Goal: Task Accomplishment & Management: Complete application form

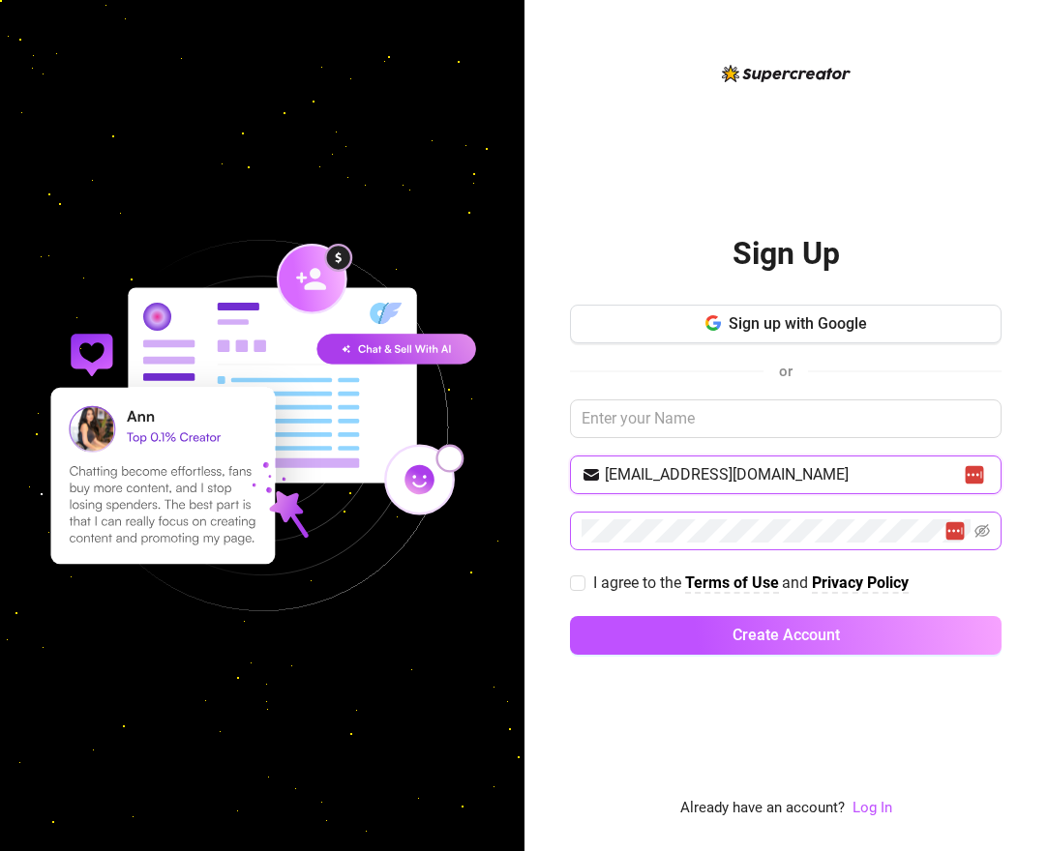
type input "[EMAIL_ADDRESS][DOMAIN_NAME]"
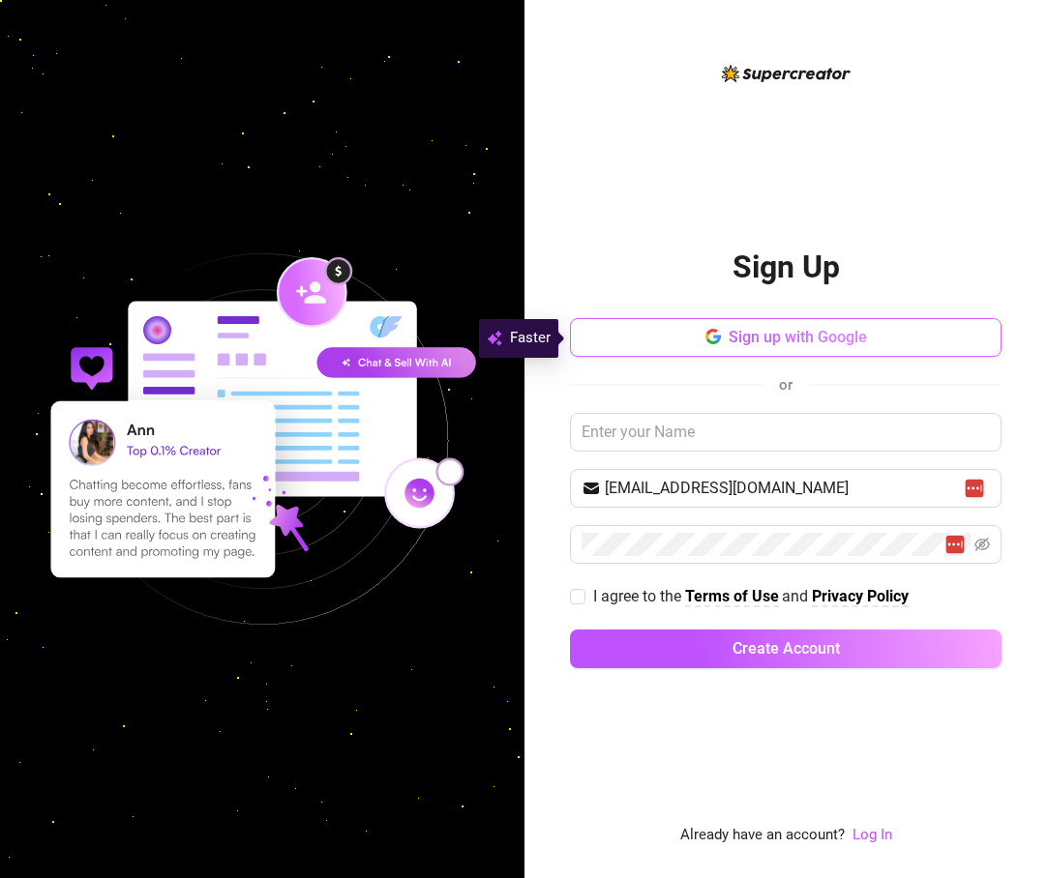
click at [748, 343] on span "Sign up with Google" at bounding box center [797, 337] width 138 height 18
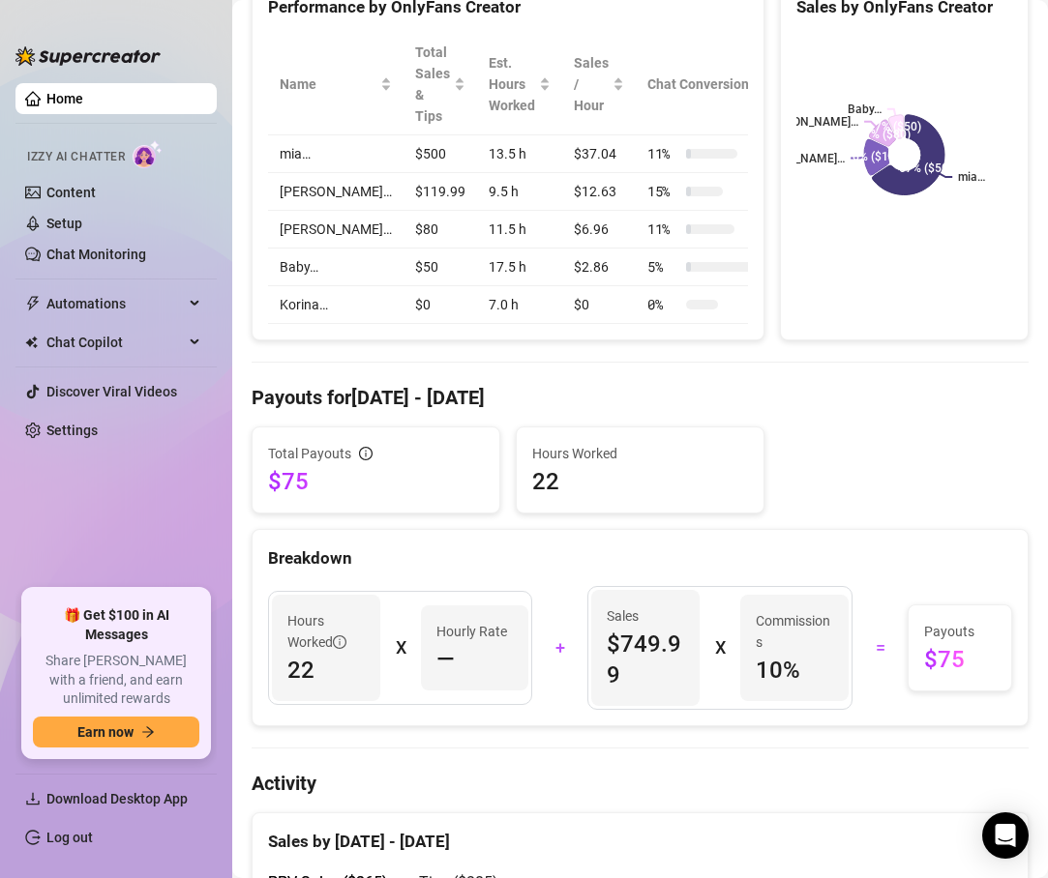
scroll to position [579, 0]
